Goal: Navigation & Orientation: Find specific page/section

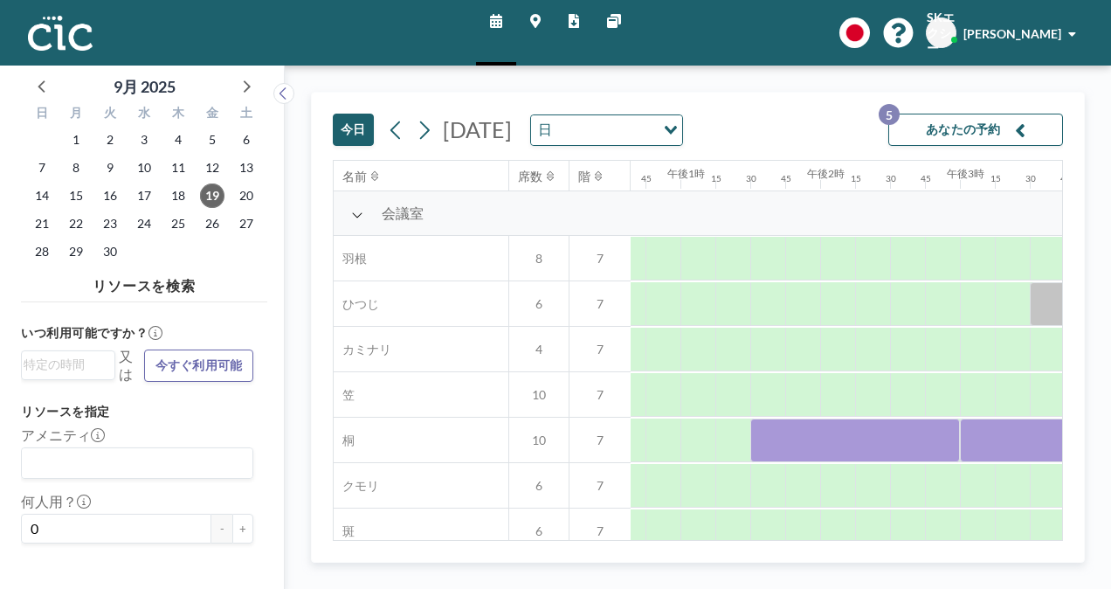
scroll to position [0, 2017]
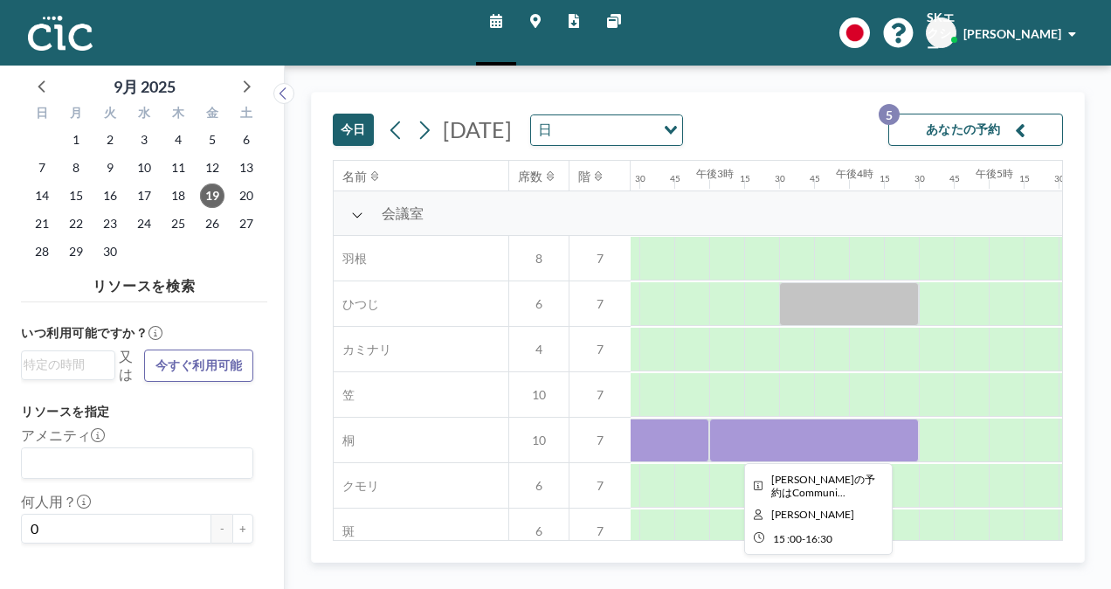
click at [807, 451] on div at bounding box center [814, 440] width 210 height 44
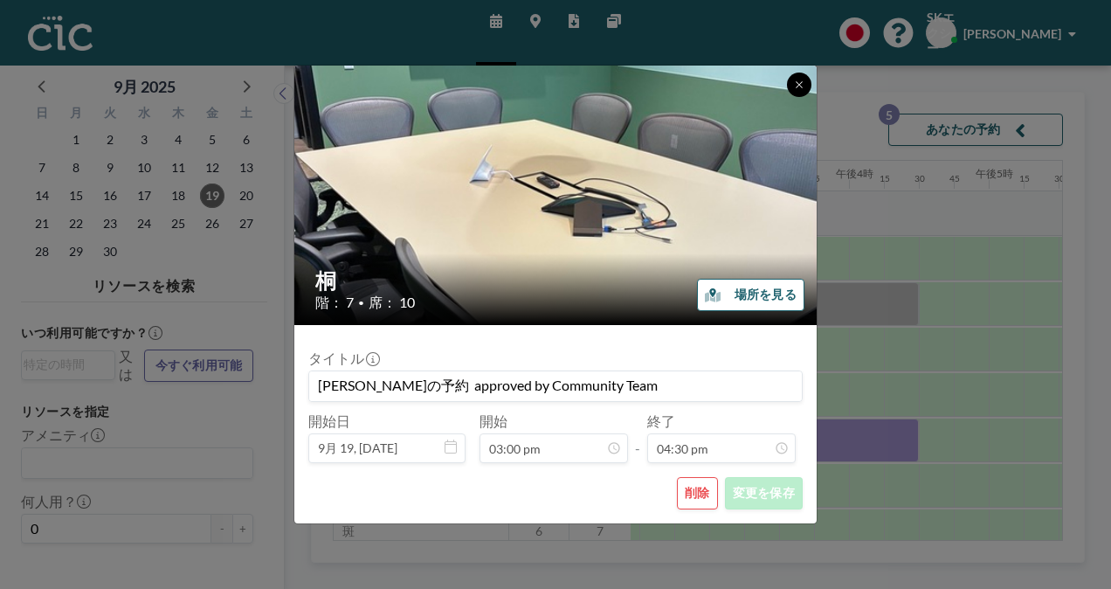
click at [789, 87] on button at bounding box center [799, 84] width 24 height 24
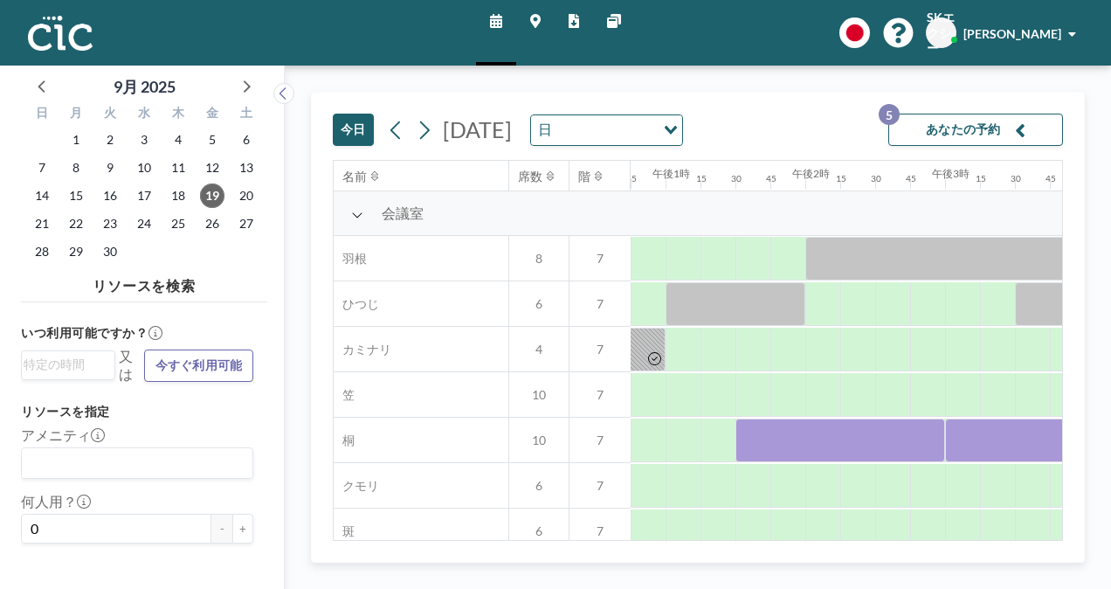
scroll to position [0, 1806]
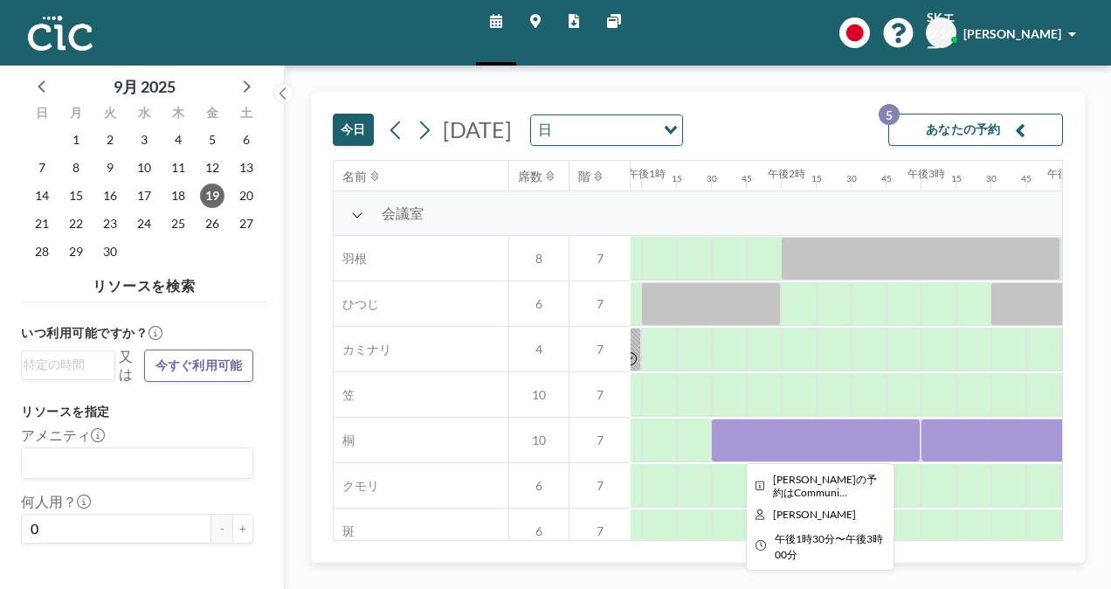
click at [844, 444] on div at bounding box center [816, 440] width 210 height 44
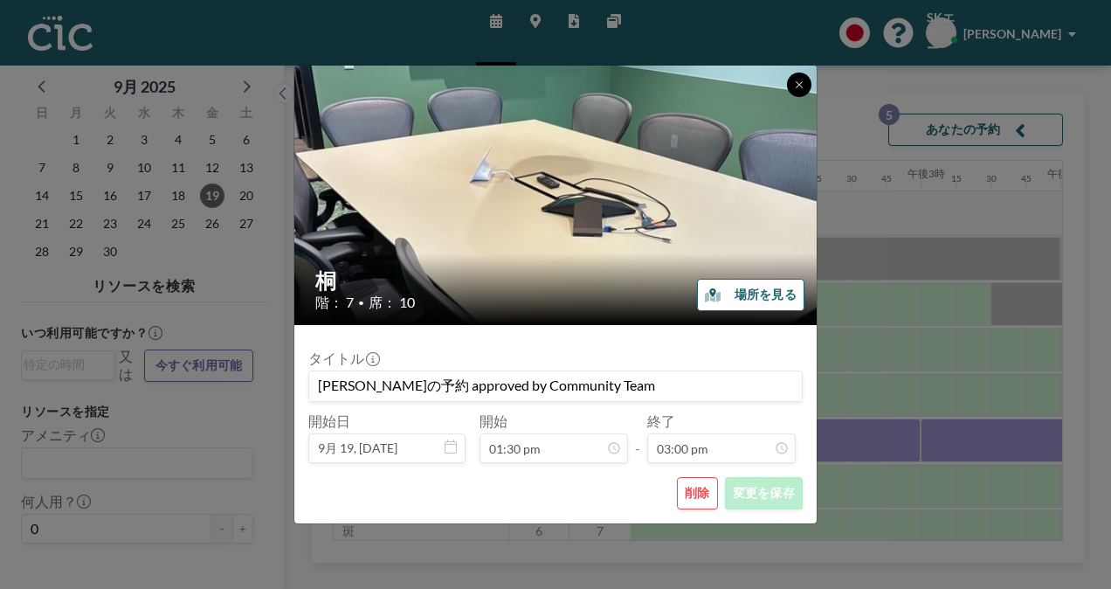
click at [789, 86] on button at bounding box center [799, 84] width 24 height 24
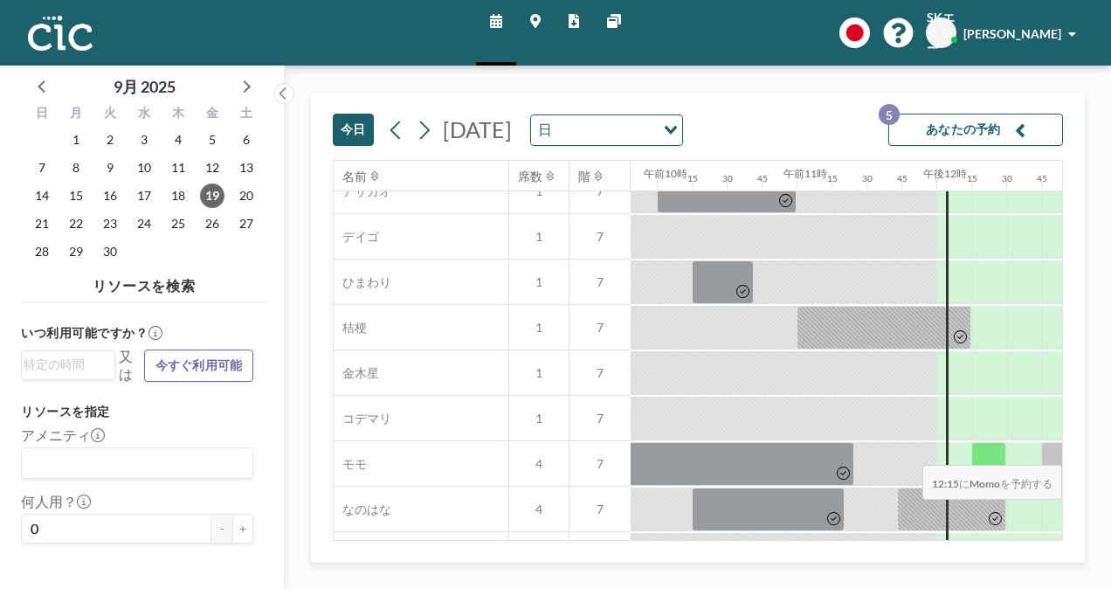
scroll to position [699, 1371]
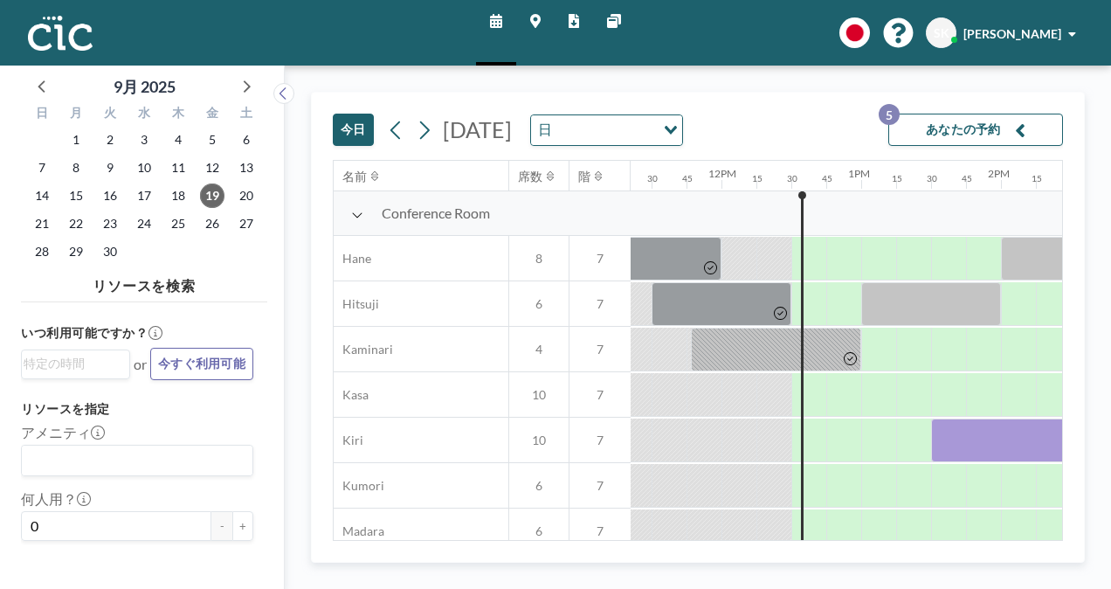
scroll to position [0, 1712]
